Goal: Transaction & Acquisition: Download file/media

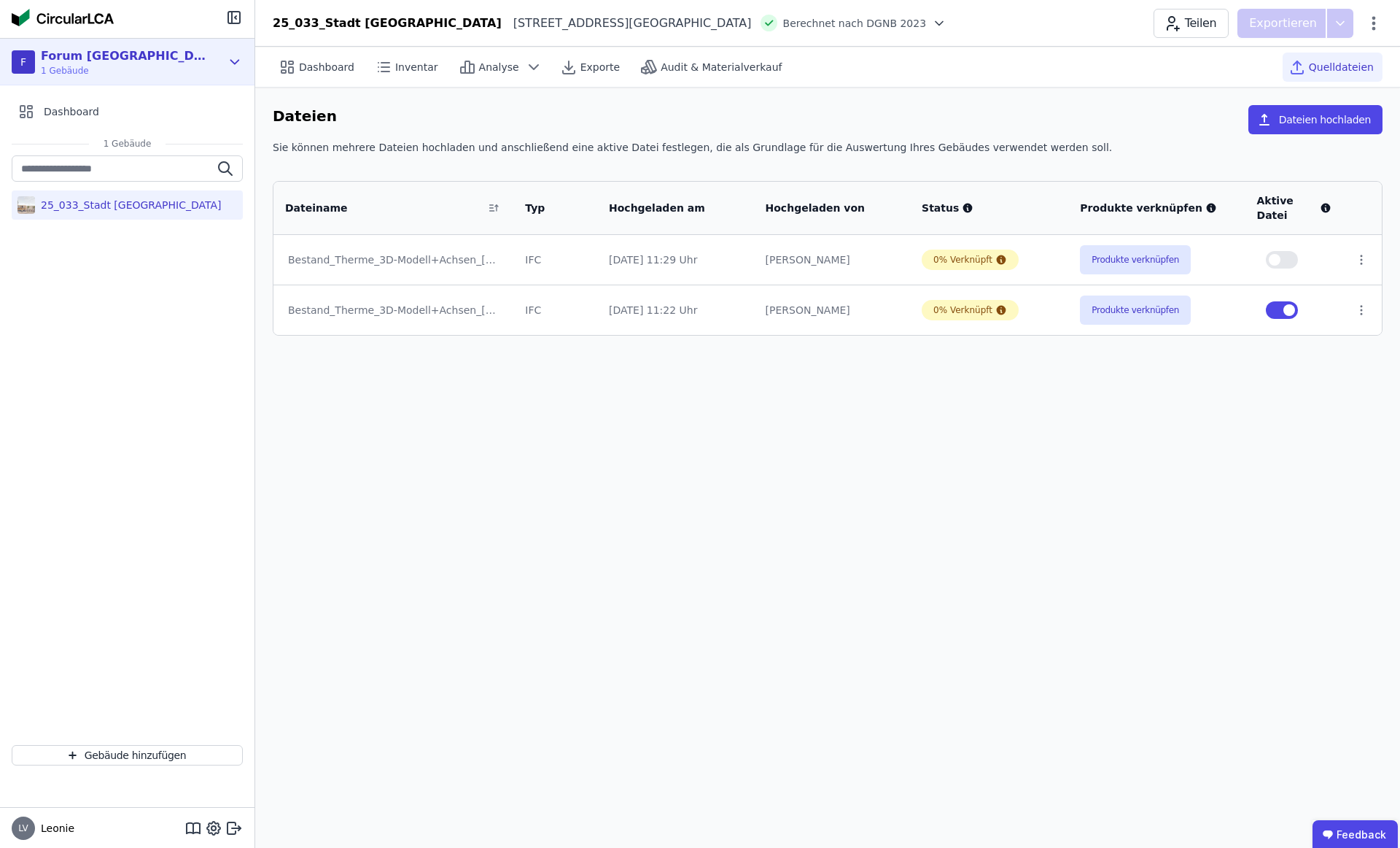
click at [159, 60] on div "F Forum Königsbrunn 1 Gebäude" at bounding box center [116, 62] width 209 height 29
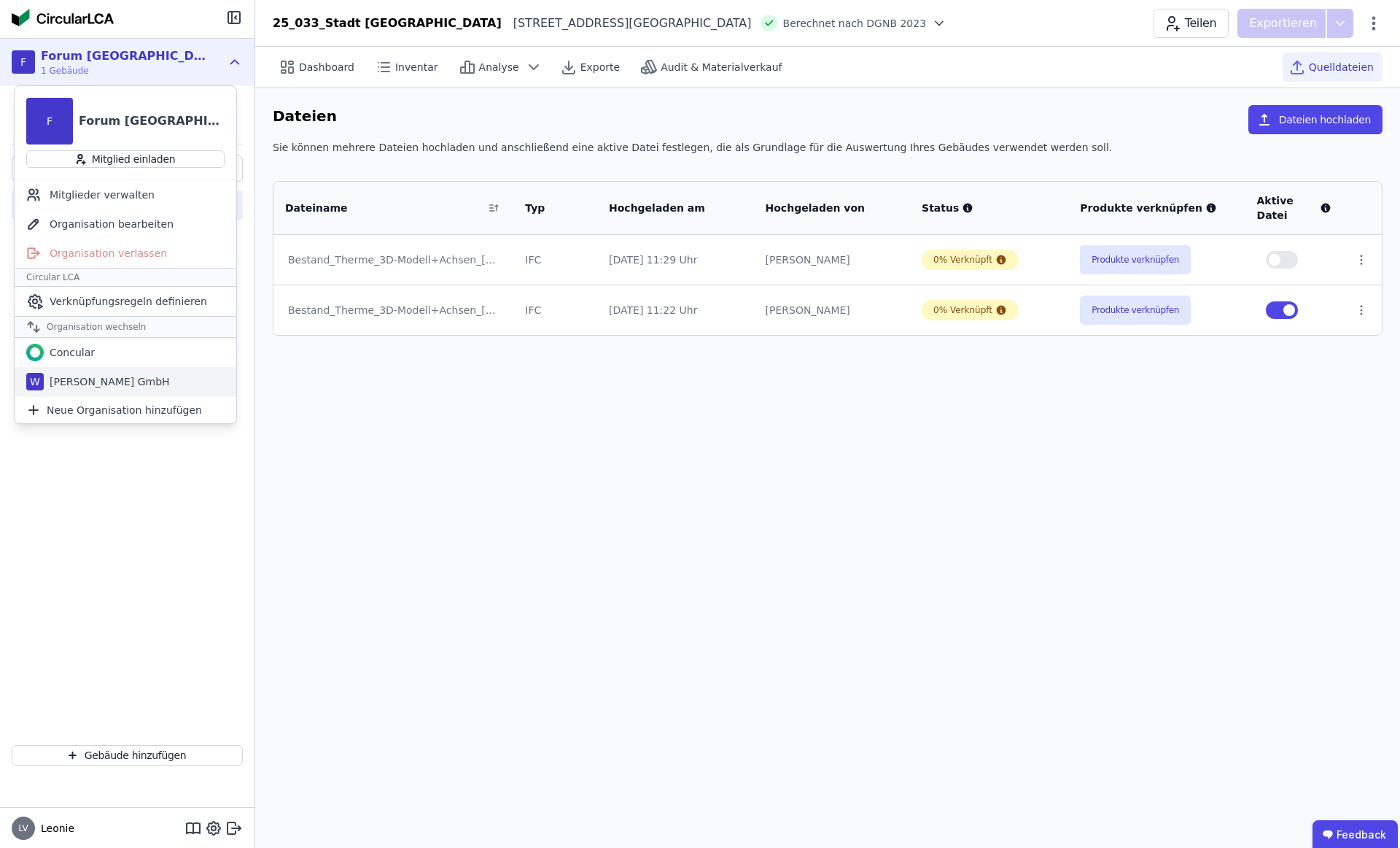
click at [121, 382] on div "[PERSON_NAME] GmbH" at bounding box center [106, 381] width 126 height 14
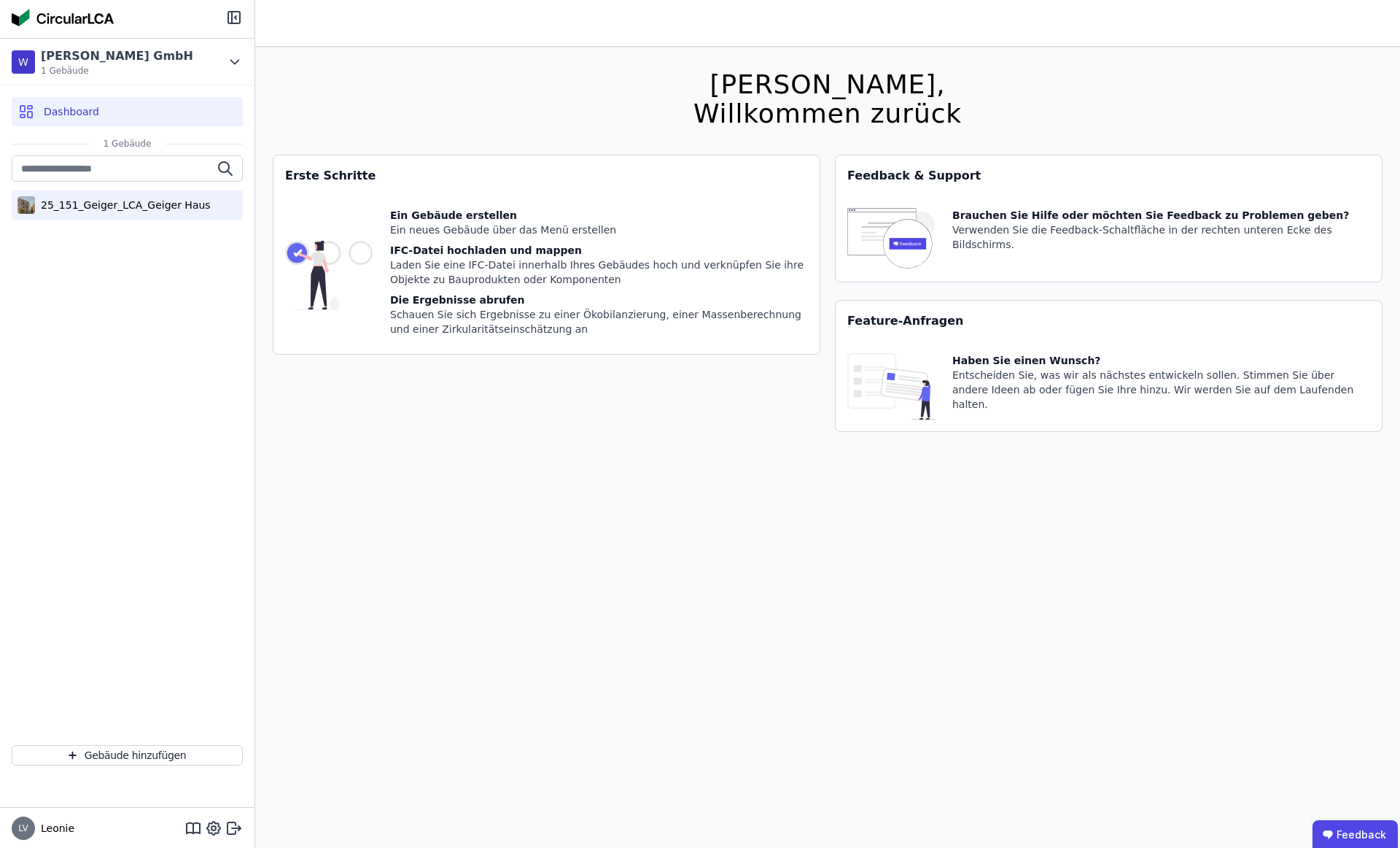
click at [103, 206] on div "25_151_Geiger_LCA_Geiger Haus" at bounding box center [122, 205] width 175 height 14
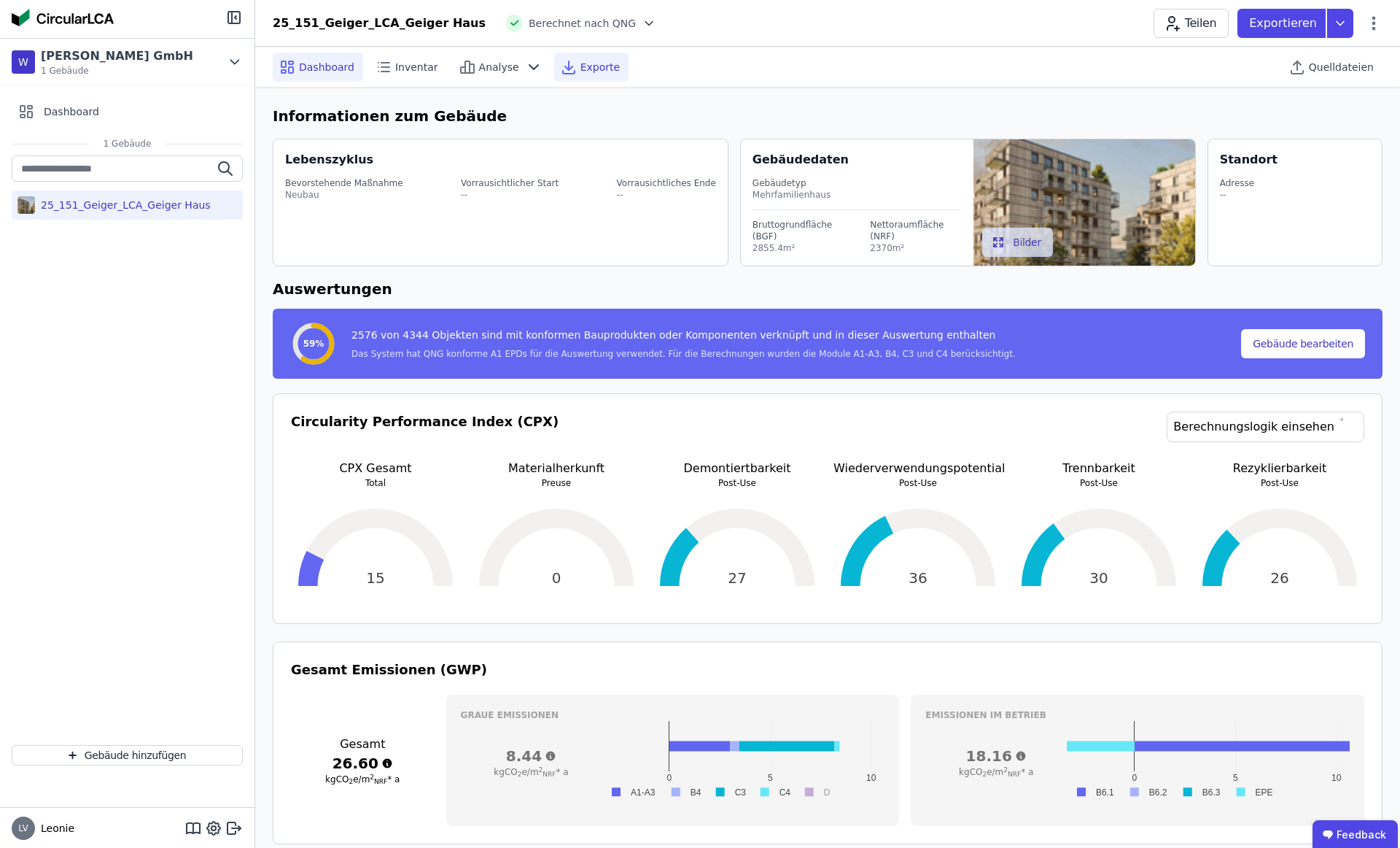
click at [573, 54] on div "Exporte" at bounding box center [591, 67] width 74 height 29
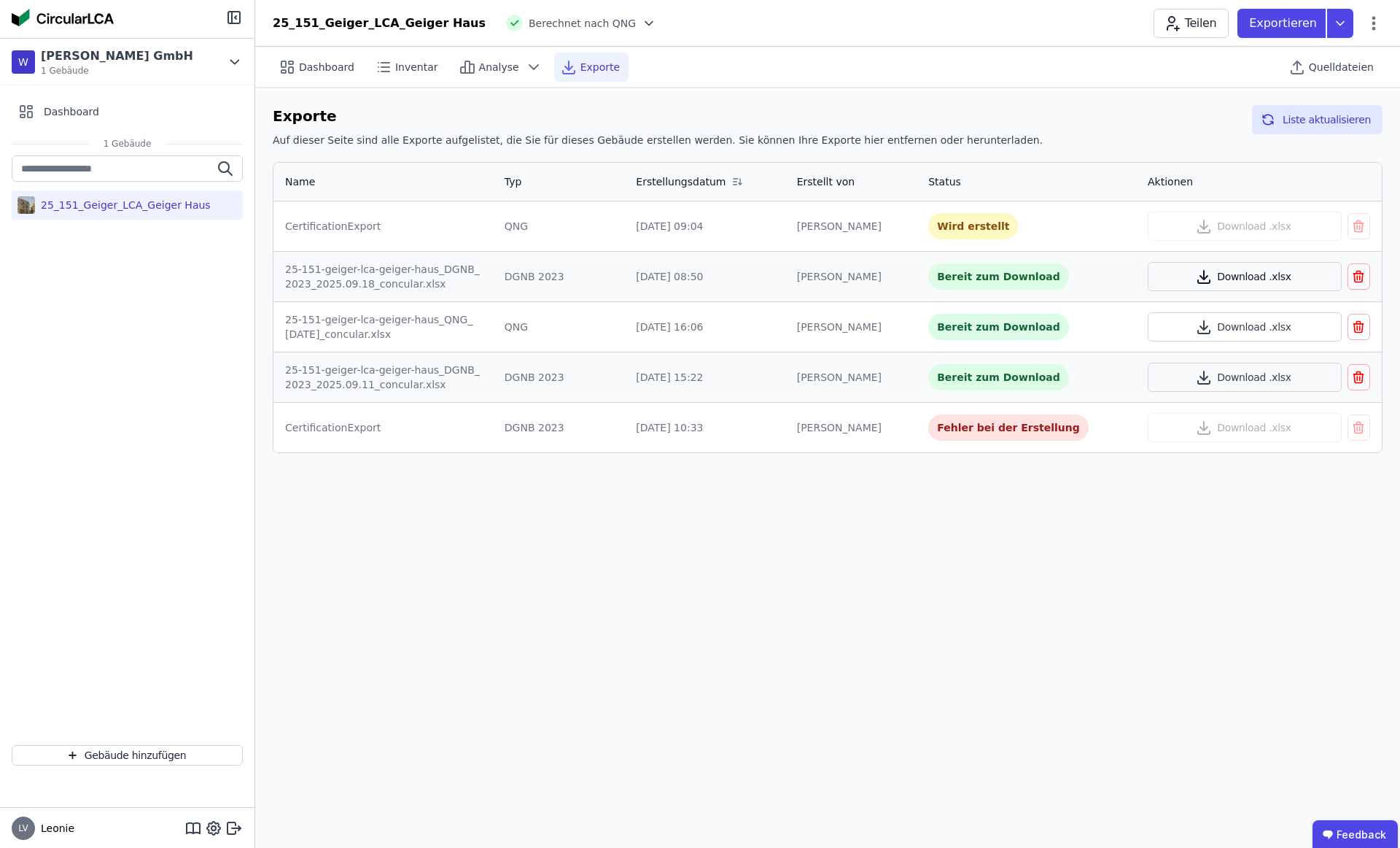
click at [1298, 273] on button "Download .xlsx" at bounding box center [1245, 277] width 194 height 29
click at [1237, 231] on button "Download .xlsx" at bounding box center [1245, 226] width 194 height 29
click at [1361, 328] on icon "button" at bounding box center [1359, 327] width 14 height 17
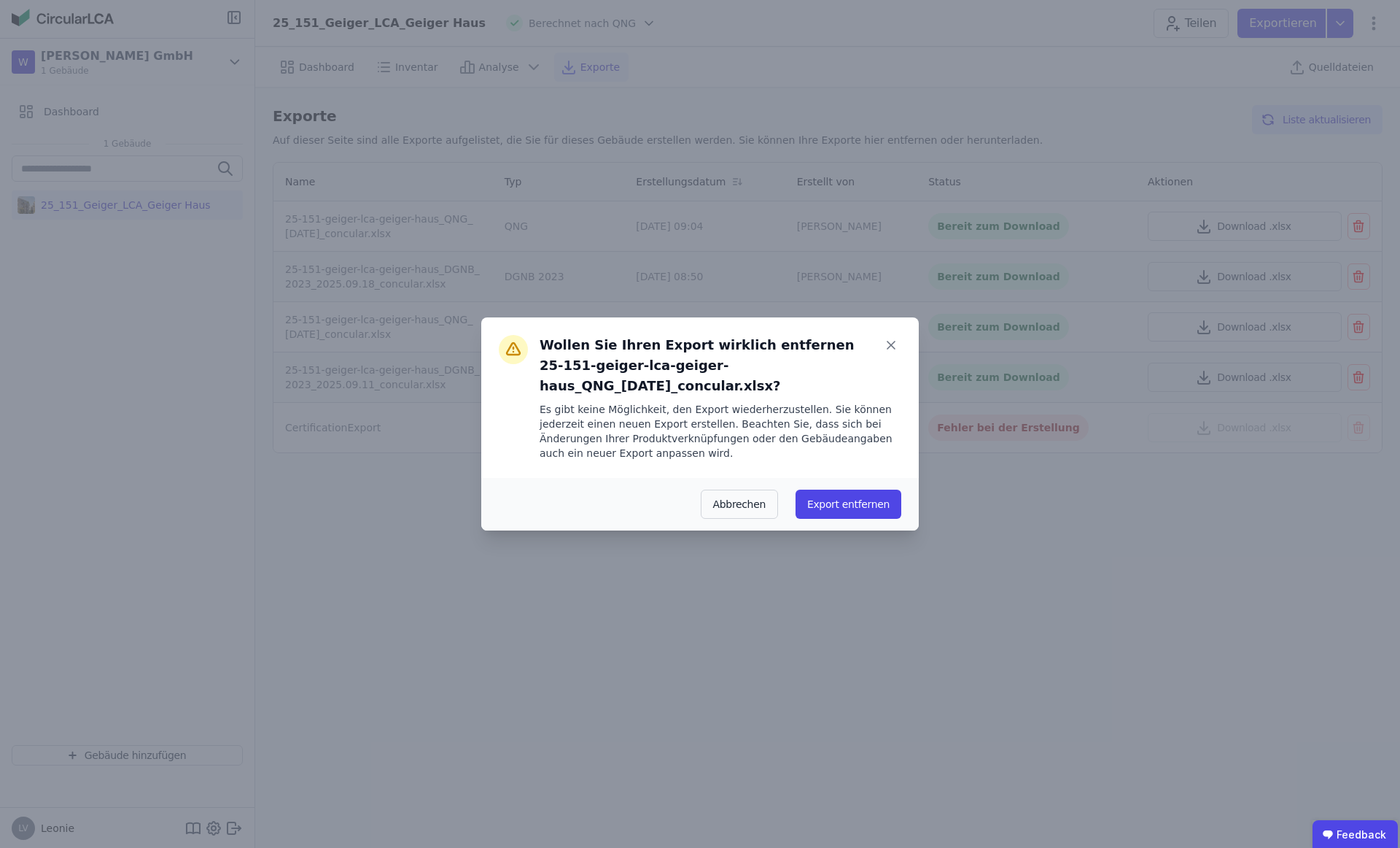
drag, startPoint x: 852, startPoint y: 511, endPoint x: 1028, endPoint y: 448, distance: 186.9
click at [852, 511] on button "Export entfernen" at bounding box center [848, 505] width 106 height 29
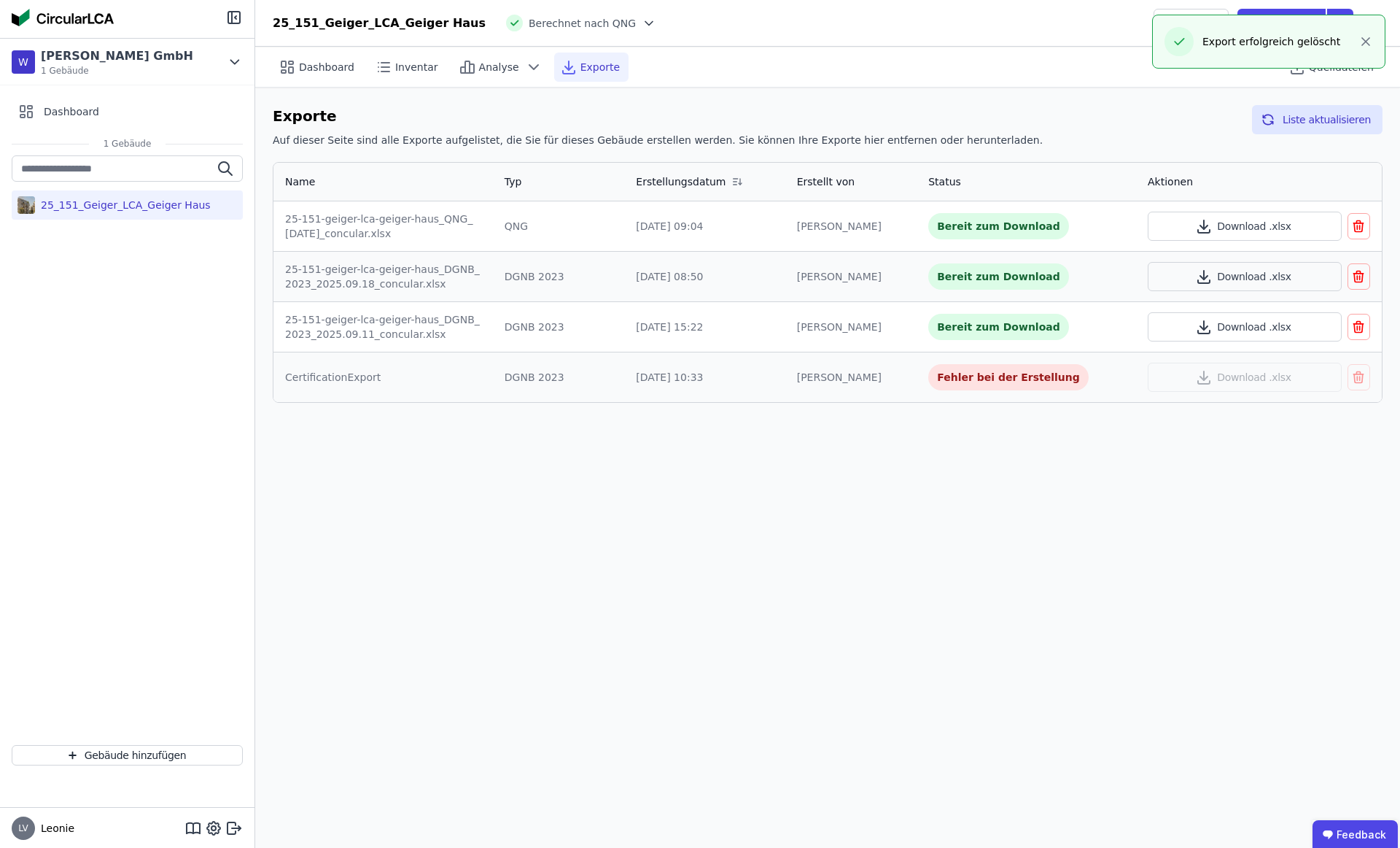
click at [1364, 329] on icon "button" at bounding box center [1359, 327] width 14 height 17
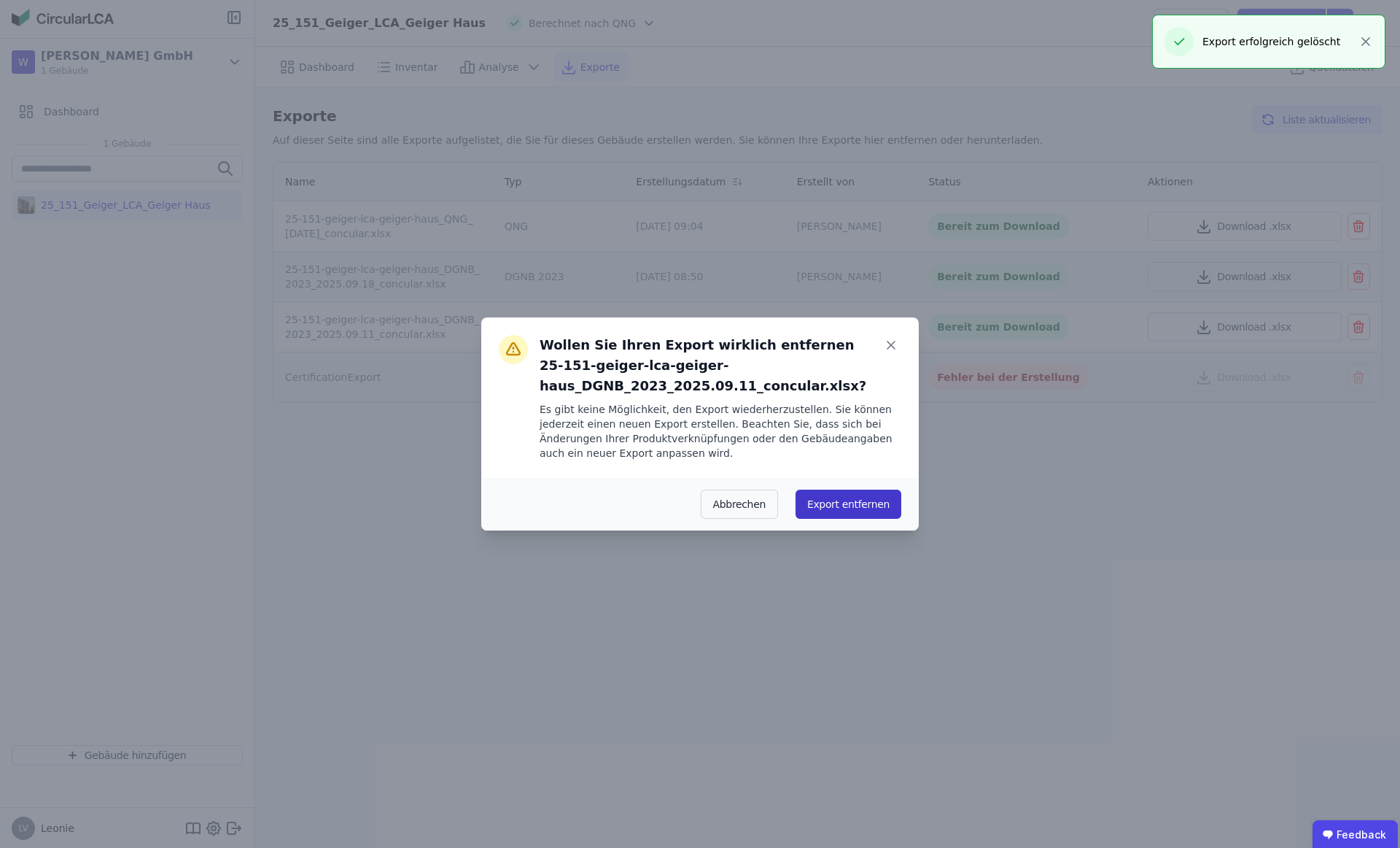
click at [867, 507] on button "Export entfernen" at bounding box center [848, 505] width 106 height 29
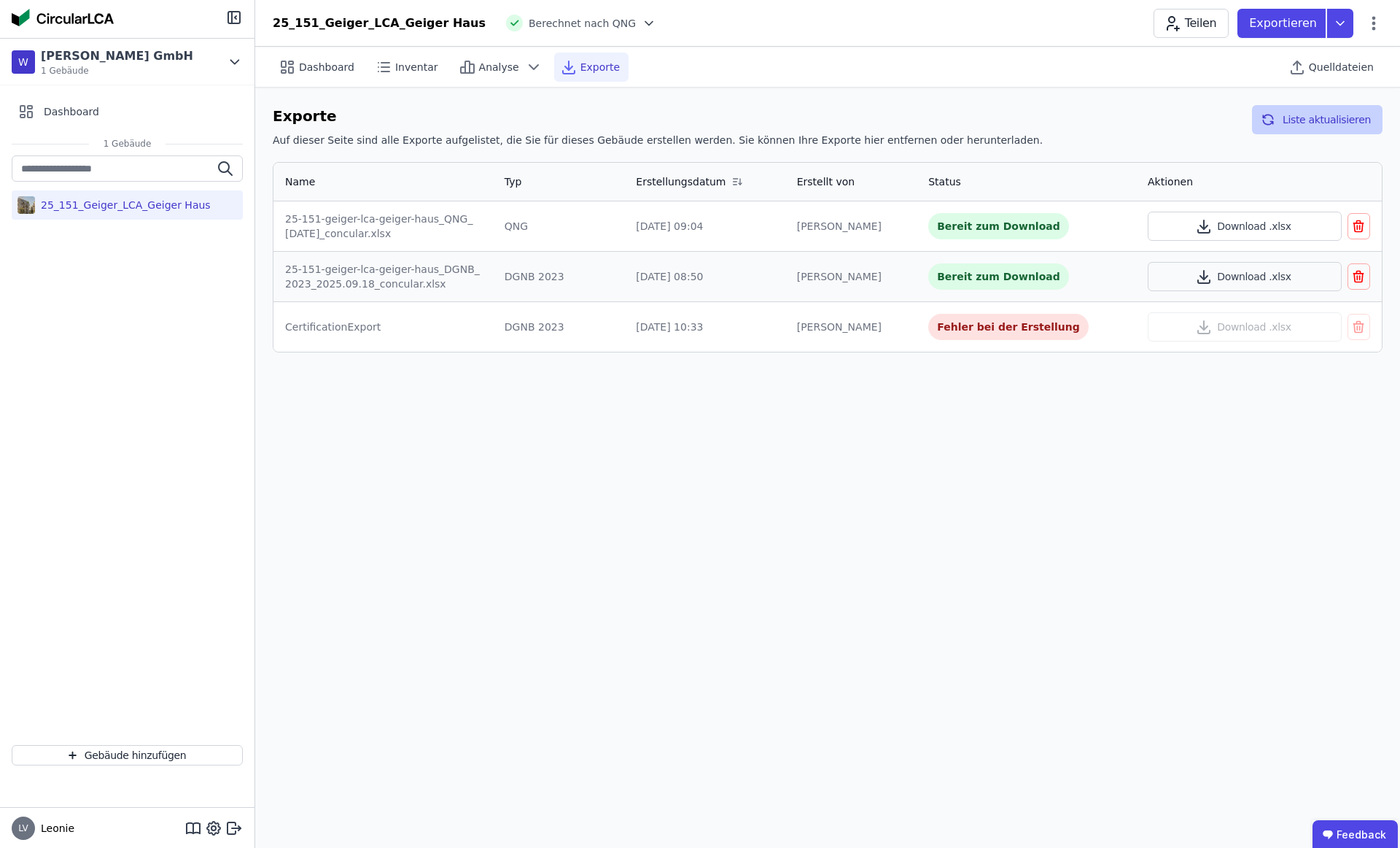
click at [1308, 119] on button "Liste aktualisieren" at bounding box center [1317, 120] width 130 height 29
click at [293, 70] on icon at bounding box center [291, 70] width 5 height 6
